Goal: Task Accomplishment & Management: Manage account settings

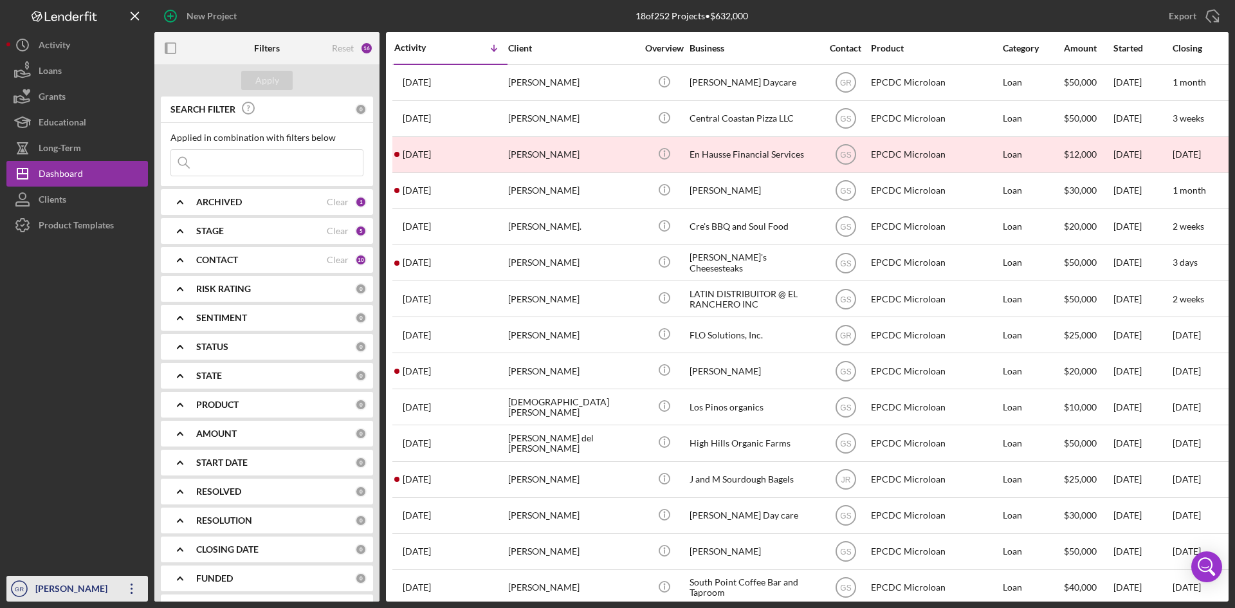
click at [76, 591] on div "[PERSON_NAME]" at bounding box center [74, 590] width 84 height 29
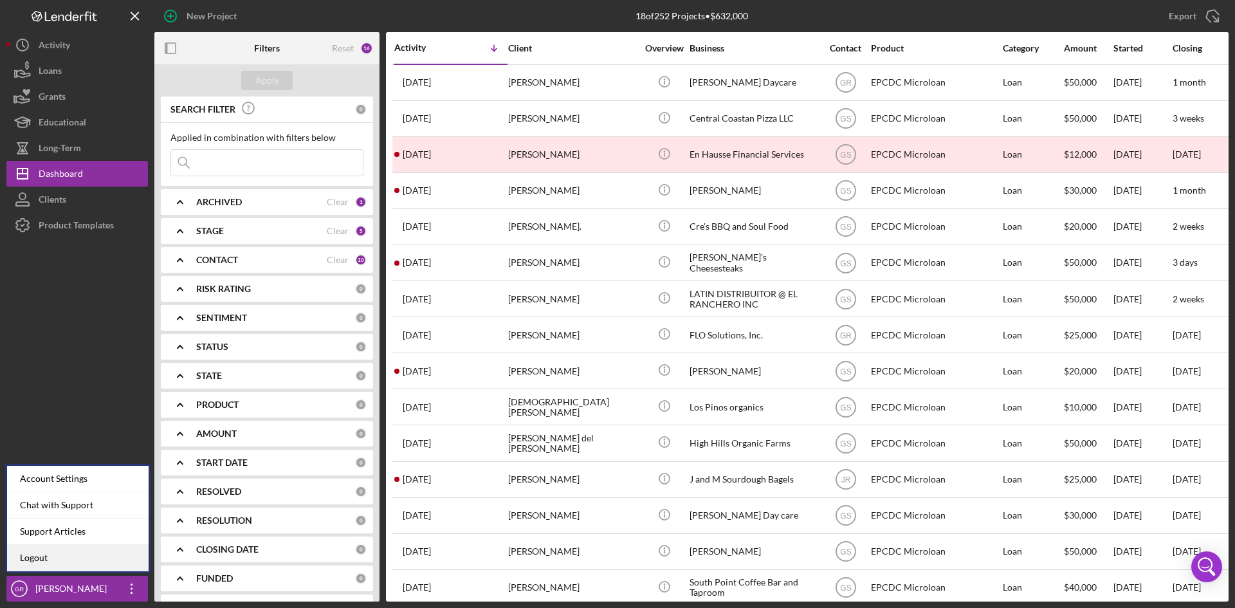
click at [75, 548] on link "Logout" at bounding box center [77, 558] width 141 height 26
